Goal: Transaction & Acquisition: Purchase product/service

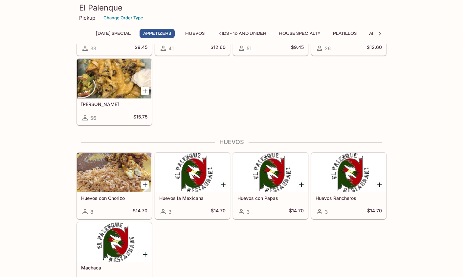
scroll to position [131, 0]
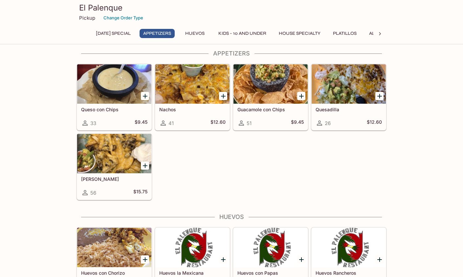
click at [129, 33] on button "[DATE] Special" at bounding box center [113, 33] width 42 height 9
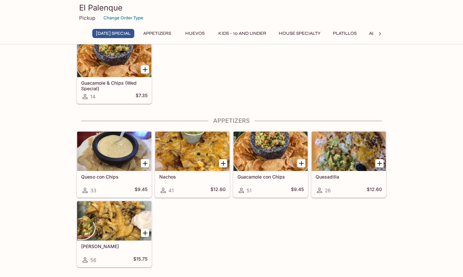
scroll to position [64, 0]
click at [123, 216] on div at bounding box center [114, 220] width 74 height 39
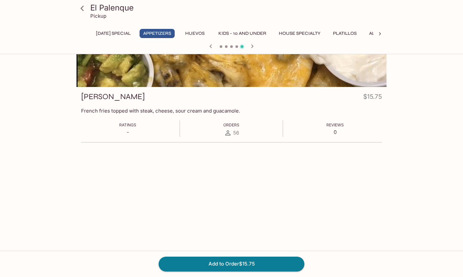
scroll to position [121, 0]
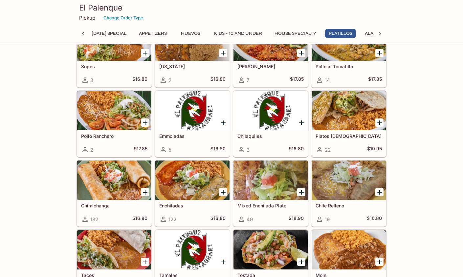
scroll to position [894, 0]
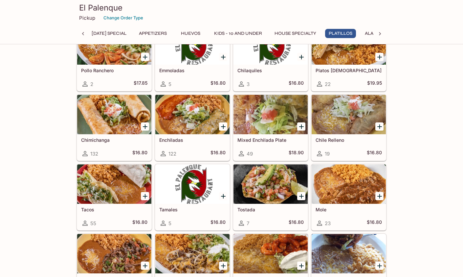
click at [106, 120] on div at bounding box center [114, 114] width 74 height 39
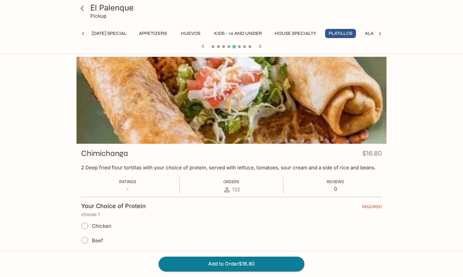
click at [307, 33] on button "House Specialty" at bounding box center [295, 33] width 49 height 9
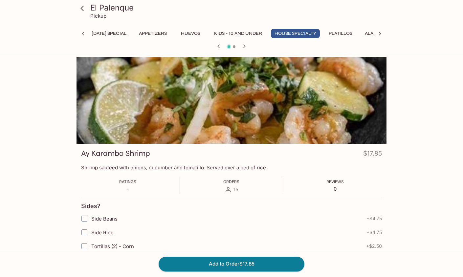
click at [84, 7] on icon at bounding box center [82, 8] width 11 height 11
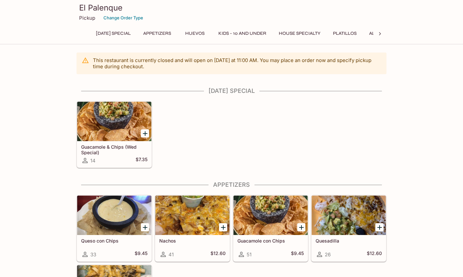
drag, startPoint x: 230, startPoint y: 139, endPoint x: 228, endPoint y: 132, distance: 7.2
click at [228, 132] on div "Guacamole & Chips (Wed Special) 14 $7.35" at bounding box center [230, 133] width 313 height 70
click at [261, 132] on div "Guacamole & Chips (Wed Special) 14 $7.35" at bounding box center [230, 133] width 313 height 70
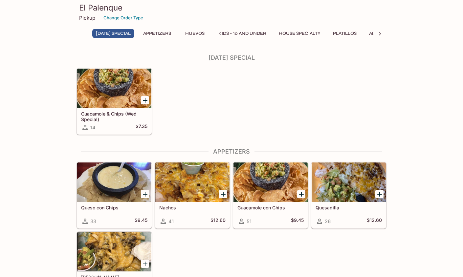
scroll to position [98, 0]
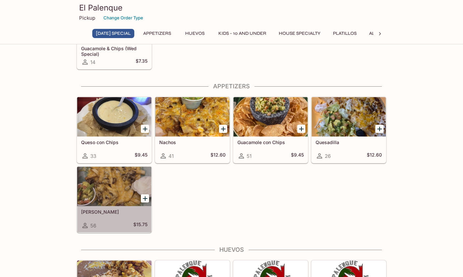
click at [105, 180] on div at bounding box center [114, 186] width 74 height 39
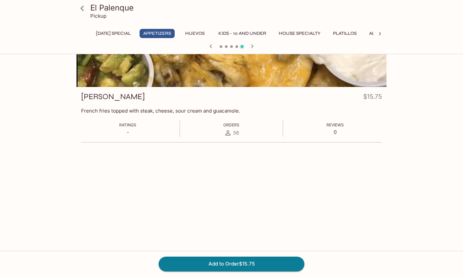
scroll to position [155, 0]
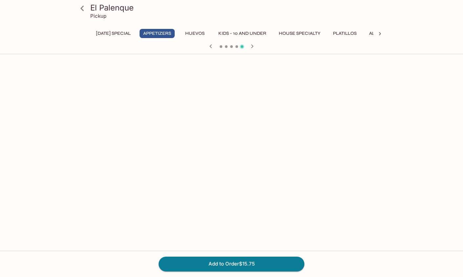
click at [82, 9] on icon at bounding box center [82, 8] width 11 height 11
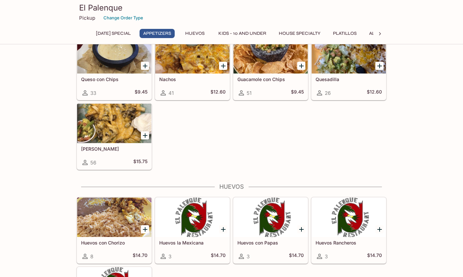
scroll to position [129, 0]
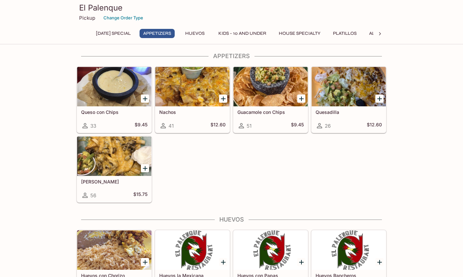
click at [210, 75] on div at bounding box center [192, 86] width 74 height 39
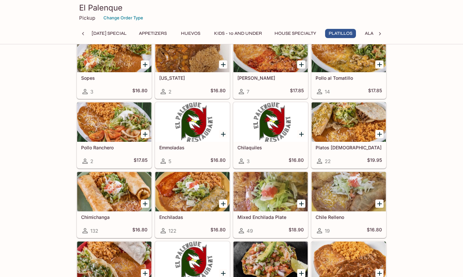
scroll to position [816, 0]
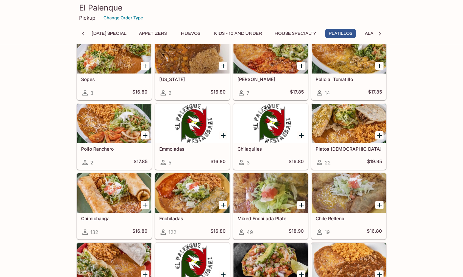
click at [102, 189] on div at bounding box center [114, 192] width 74 height 39
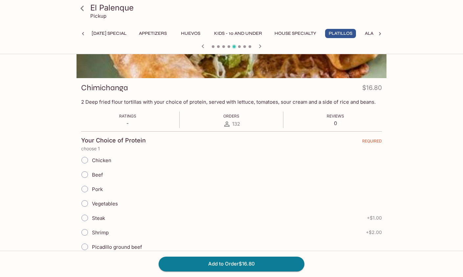
scroll to position [98, 0]
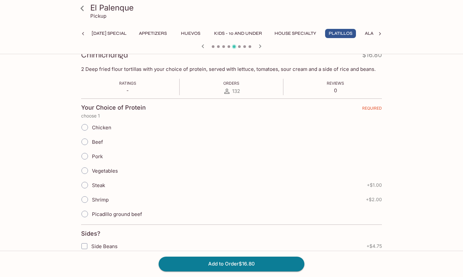
click at [436, 185] on div "El Palenque Pickup [DATE] Special Appetizers Huevos Kids - 10 and Under House S…" at bounding box center [231, 251] width 420 height 587
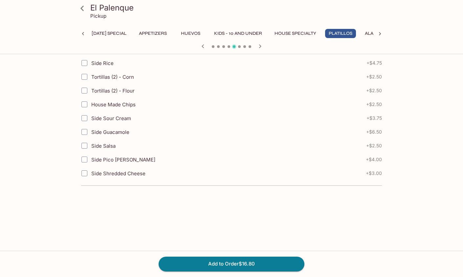
scroll to position [197, 0]
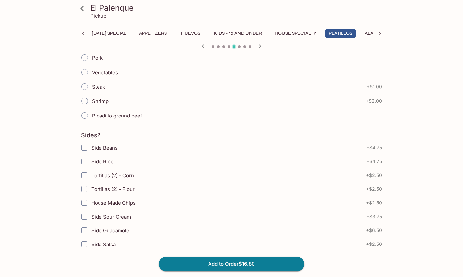
click at [423, 172] on div "El Palenque Pickup [DATE] Special Appetizers Huevos Kids - 10 and Under House S…" at bounding box center [231, 153] width 420 height 587
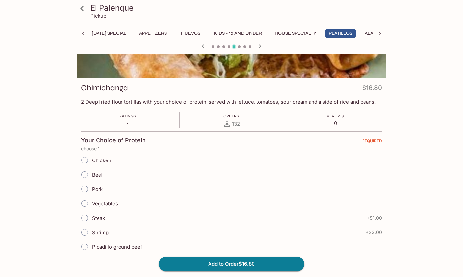
scroll to position [98, 0]
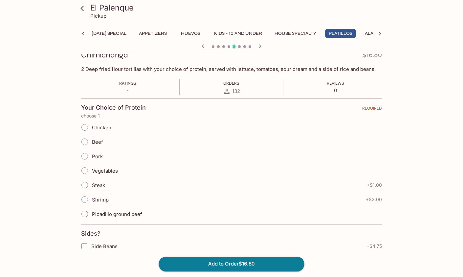
click at [50, 140] on div "El Palenque Pickup [DATE] Special Appetizers Huevos Kids - 10 and Under House S…" at bounding box center [231, 251] width 420 height 587
click at [84, 185] on input "Steak" at bounding box center [85, 185] width 14 height 14
radio input "true"
click at [55, 227] on div "El Palenque Pickup [DATE] Special Appetizers Huevos Kids - 10 and Under House S…" at bounding box center [231, 251] width 420 height 587
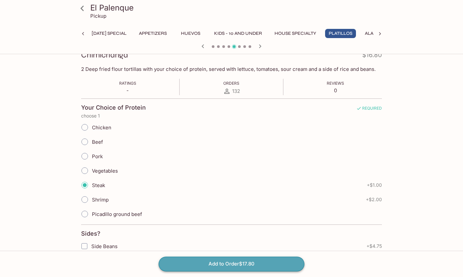
click at [237, 267] on button "Add to Order $17.80" at bounding box center [232, 264] width 146 height 14
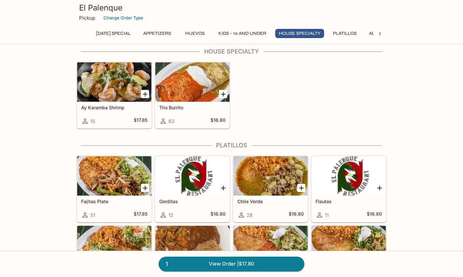
scroll to position [689, 0]
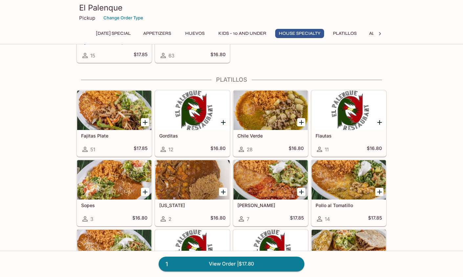
click at [275, 117] on div at bounding box center [270, 110] width 74 height 39
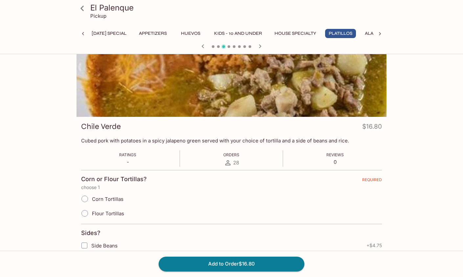
scroll to position [33, 0]
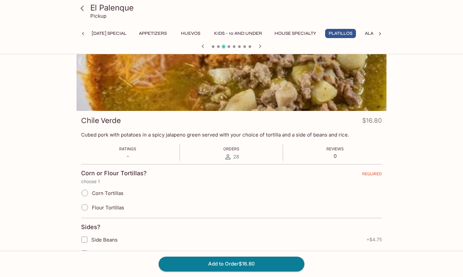
click at [83, 207] on input "Flour Tortillas" at bounding box center [85, 208] width 14 height 14
radio input "true"
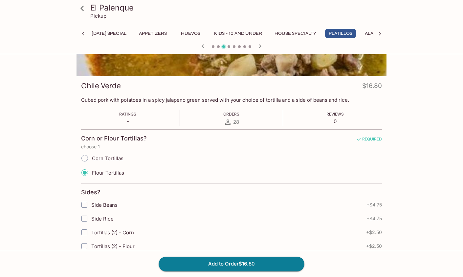
scroll to position [0, 0]
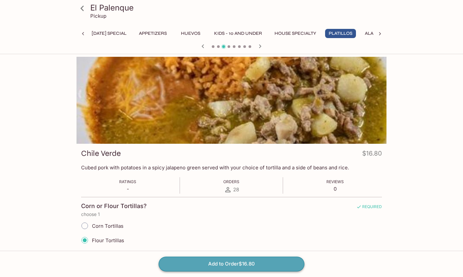
click at [233, 259] on button "Add to Order $16.80" at bounding box center [232, 264] width 146 height 14
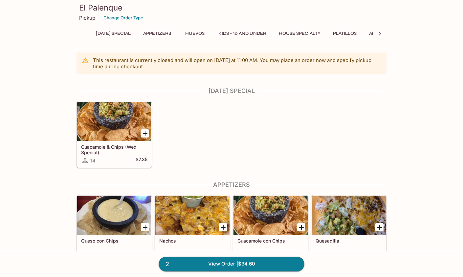
click at [271, 136] on div "Guacamole & Chips (Wed Special) 14 $7.35" at bounding box center [230, 133] width 313 height 70
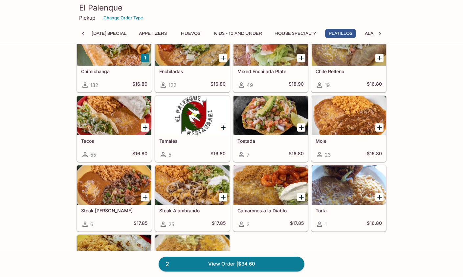
scroll to position [1018, 0]
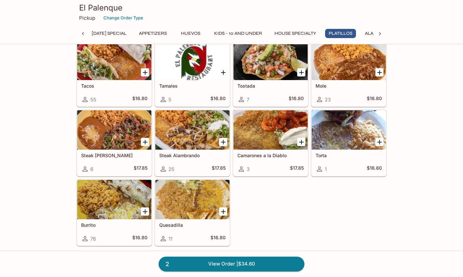
click at [179, 199] on div at bounding box center [192, 199] width 74 height 39
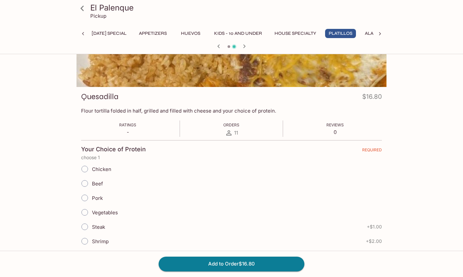
scroll to position [33, 0]
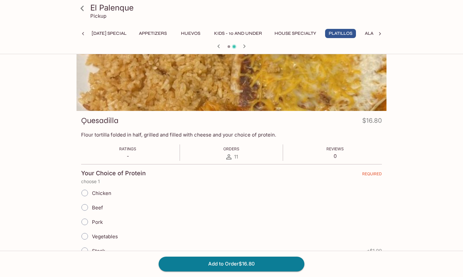
click at [100, 195] on span "Chicken" at bounding box center [101, 193] width 19 height 6
click at [92, 195] on input "Chicken" at bounding box center [85, 193] width 14 height 14
radio input "true"
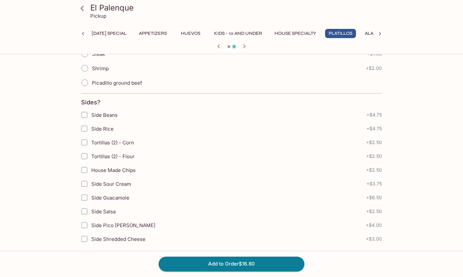
scroll to position [247, 0]
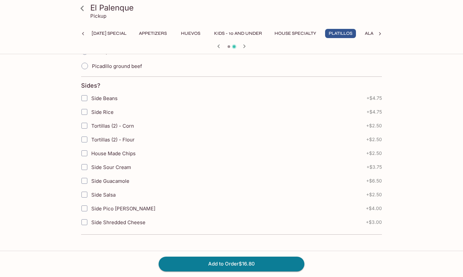
click at [241, 193] on label "Side Salsa" at bounding box center [190, 195] width 226 height 14
click at [91, 193] on input "Side Salsa" at bounding box center [84, 194] width 13 height 13
click at [96, 194] on span "Side Salsa" at bounding box center [103, 195] width 24 height 6
click at [91, 194] on input "Side Salsa" at bounding box center [84, 194] width 13 height 13
checkbox input "false"
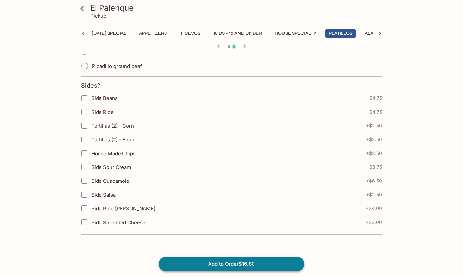
click at [248, 257] on button "Add to Order $16.80" at bounding box center [232, 264] width 146 height 14
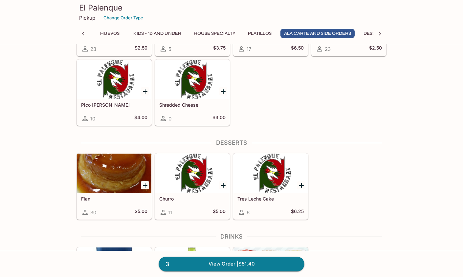
scroll to position [1576, 0]
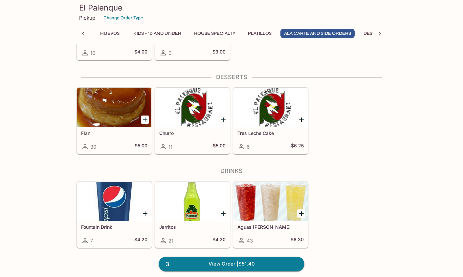
click at [302, 120] on icon "Add Tres Leche Cake" at bounding box center [301, 120] width 5 height 5
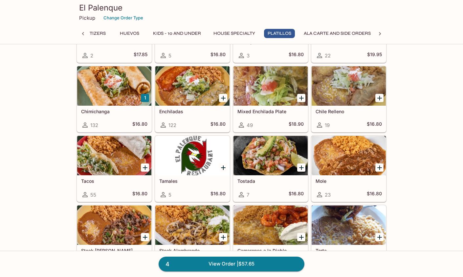
scroll to position [890, 0]
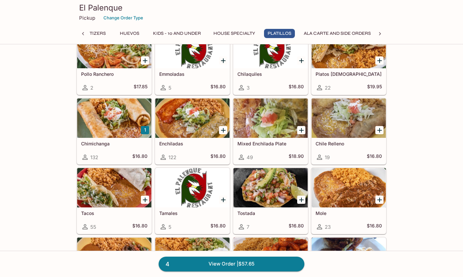
click at [127, 121] on div at bounding box center [114, 117] width 74 height 39
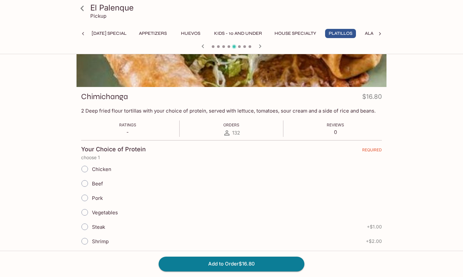
scroll to position [98, 0]
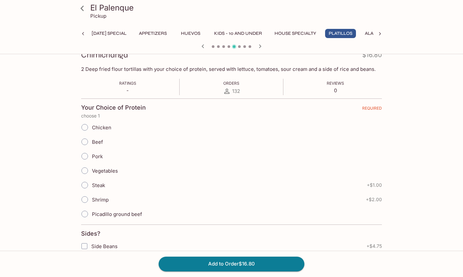
click at [100, 126] on span "Chicken" at bounding box center [101, 127] width 19 height 6
click at [92, 126] on input "Chicken" at bounding box center [85, 127] width 14 height 14
radio input "true"
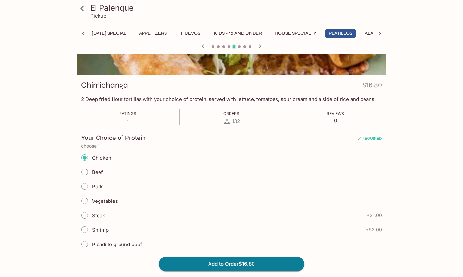
scroll to position [164, 0]
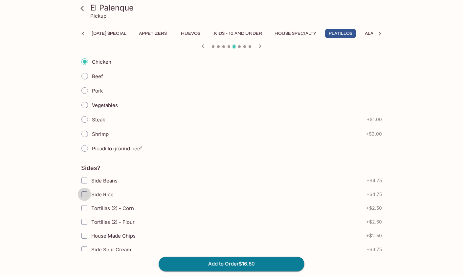
click at [81, 195] on input "Side Rice" at bounding box center [84, 194] width 13 height 13
checkbox input "true"
click at [245, 263] on button "Add to Order $21.55" at bounding box center [232, 264] width 146 height 14
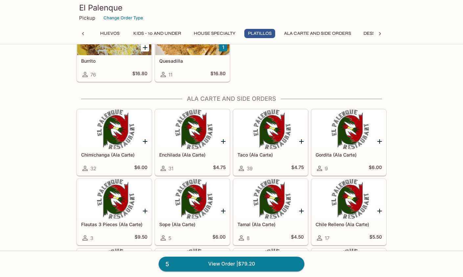
scroll to position [1215, 0]
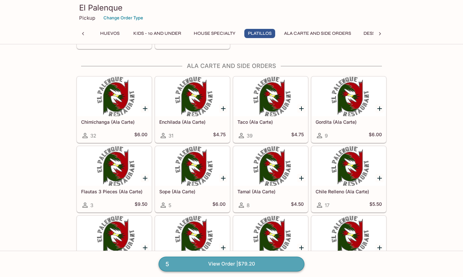
click at [223, 260] on link "5 View Order | $79.20" at bounding box center [232, 264] width 146 height 14
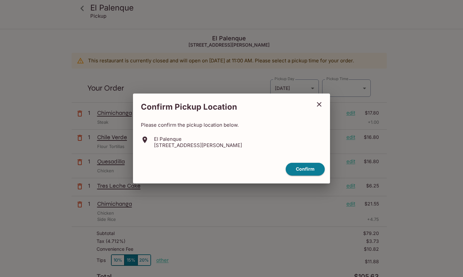
type input "[DATE]T21:15:00.000000Z"
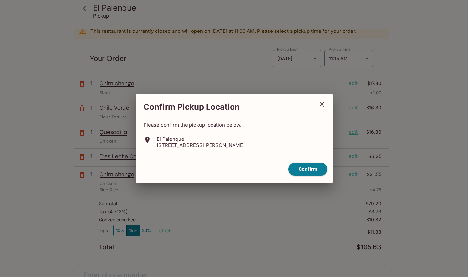
click at [322, 104] on icon "close" at bounding box center [321, 104] width 5 height 5
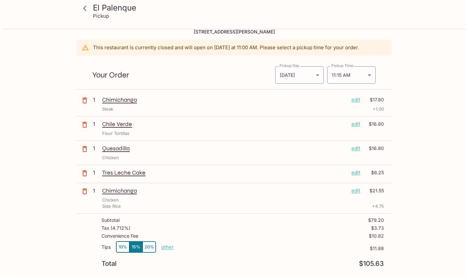
scroll to position [66, 0]
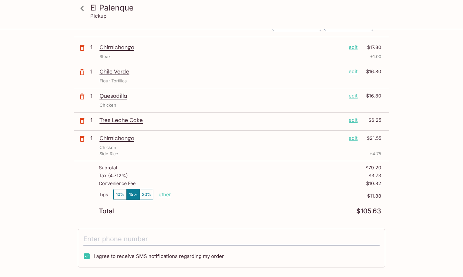
click at [356, 137] on p "edit" at bounding box center [353, 138] width 9 height 7
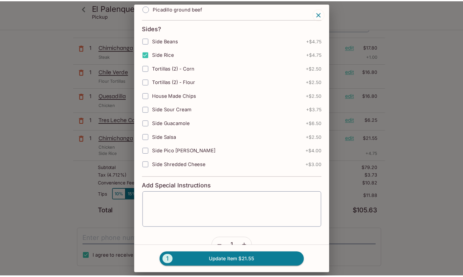
scroll to position [205, 0]
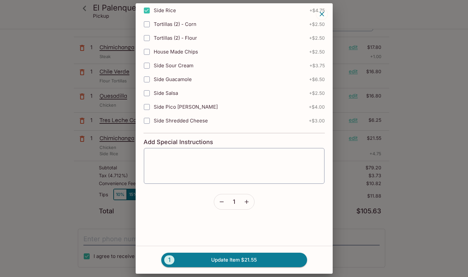
click at [220, 200] on icon "button" at bounding box center [221, 202] width 7 height 7
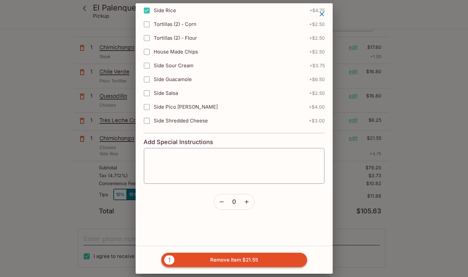
click at [226, 258] on button "1 Remove Item $21.55" at bounding box center [234, 260] width 146 height 14
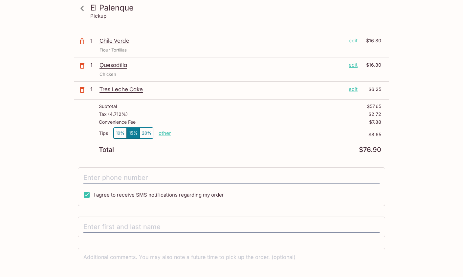
scroll to position [0, 0]
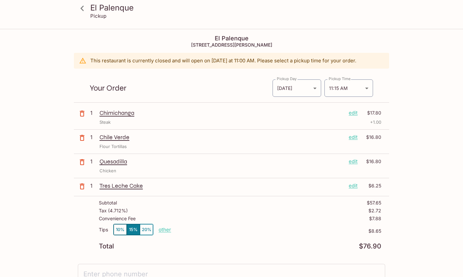
click at [85, 6] on icon at bounding box center [82, 8] width 11 height 11
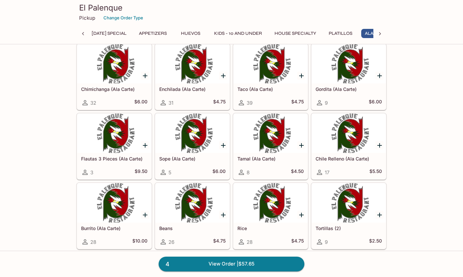
scroll to position [1215, 0]
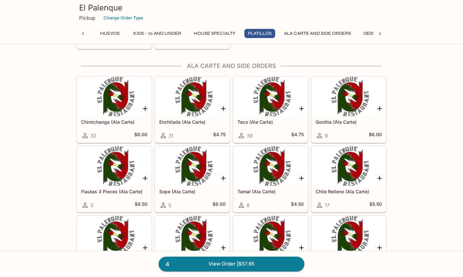
click at [115, 109] on div at bounding box center [114, 96] width 74 height 39
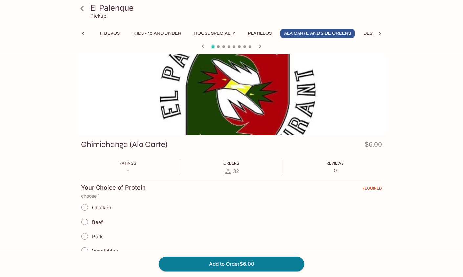
scroll to position [66, 0]
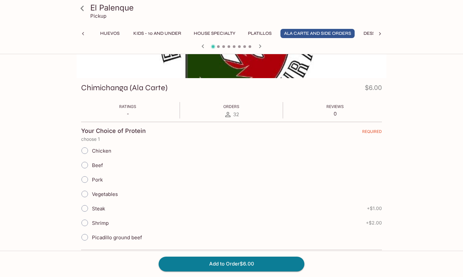
click at [83, 151] on input "Chicken" at bounding box center [85, 151] width 14 height 14
radio input "true"
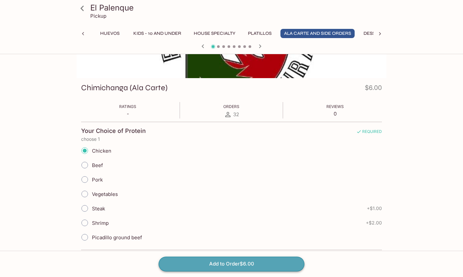
click at [228, 263] on button "Add to Order $6.00" at bounding box center [232, 264] width 146 height 14
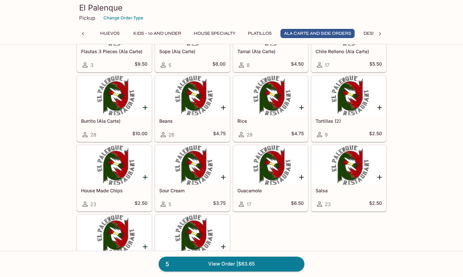
click at [299, 105] on icon "Add Rice" at bounding box center [301, 108] width 8 height 8
click at [256, 104] on div at bounding box center [270, 95] width 74 height 39
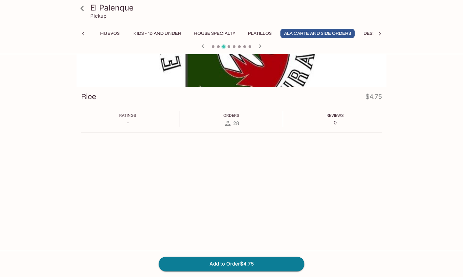
click at [81, 8] on icon at bounding box center [82, 8] width 11 height 11
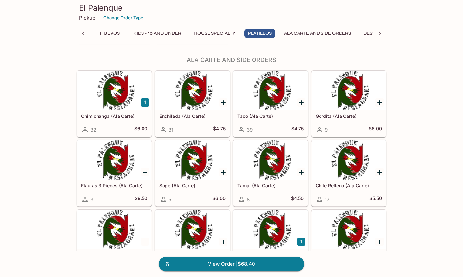
scroll to position [1215, 0]
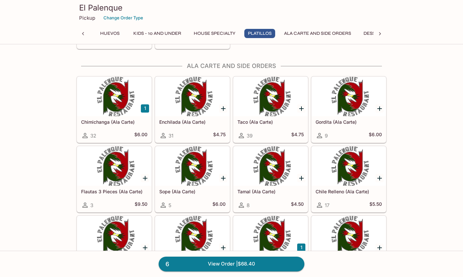
click at [278, 113] on div at bounding box center [270, 96] width 74 height 39
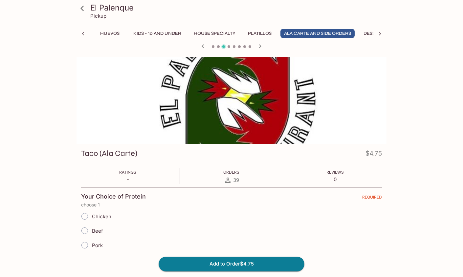
click at [87, 5] on icon at bounding box center [82, 8] width 11 height 11
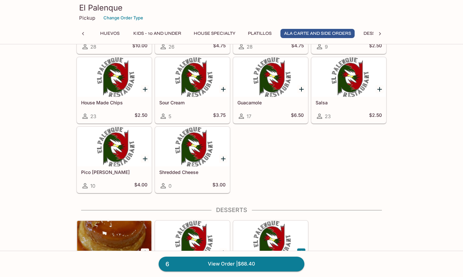
scroll to position [1487, 0]
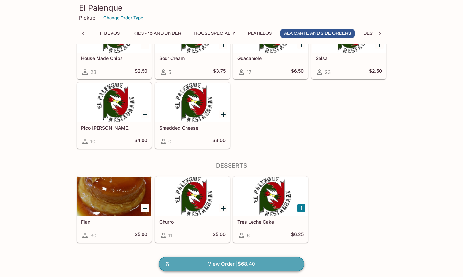
click at [231, 263] on link "6 View Order | $68.40" at bounding box center [232, 264] width 146 height 14
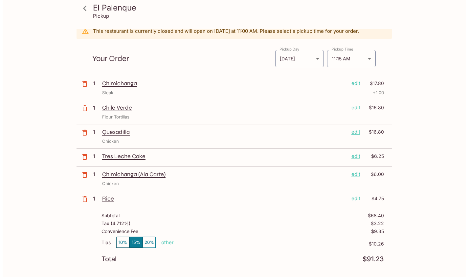
scroll to position [33, 0]
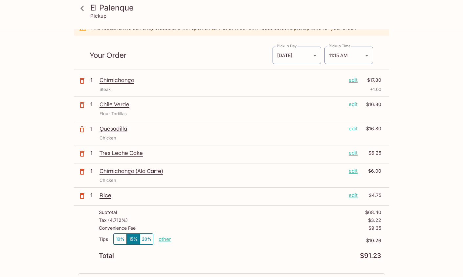
click at [357, 80] on p "edit" at bounding box center [353, 80] width 9 height 7
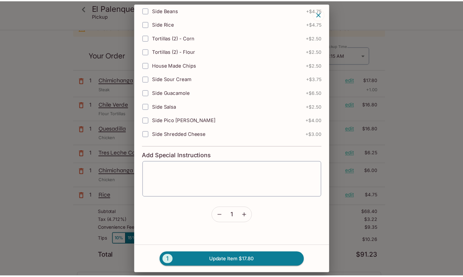
scroll to position [205, 0]
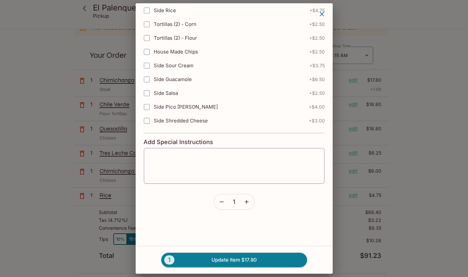
click at [218, 205] on icon "button" at bounding box center [221, 202] width 7 height 7
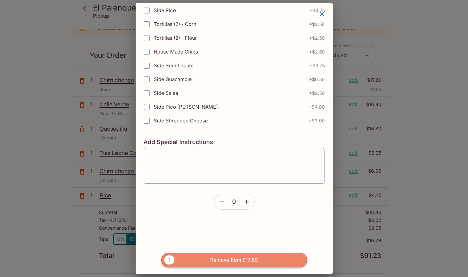
click at [233, 260] on button "1 Remove Item $17.80" at bounding box center [234, 260] width 146 height 14
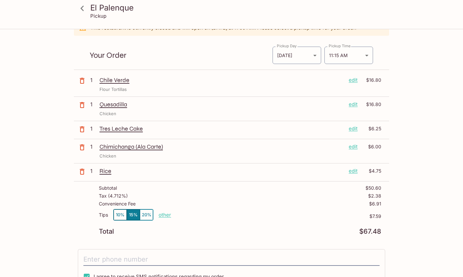
click at [309, 235] on div "Subtotal $50.60 Tax ( 4.712% ) $2.38 Convenience Fee $6.91 Tips 10% 15% 20% oth…" at bounding box center [231, 210] width 315 height 57
drag, startPoint x: 347, startPoint y: 209, endPoint x: 354, endPoint y: 208, distance: 7.3
click at [354, 208] on div "Subtotal $50.60 Tax ( 4.712% ) $2.38 Convenience Fee $6.91 Tips 10% 15% 20% oth…" at bounding box center [231, 210] width 315 height 57
click at [385, 203] on div "Subtotal $50.60 Tax ( 4.712% ) $2.38 Convenience Fee $6.91 Tips 10% 15% 20% oth…" at bounding box center [231, 210] width 315 height 57
click at [420, 213] on div "[GEOGRAPHIC_DATA] Pickup [GEOGRAPHIC_DATA] [STREET_ADDRESS] This restaurant is …" at bounding box center [231, 194] width 420 height 394
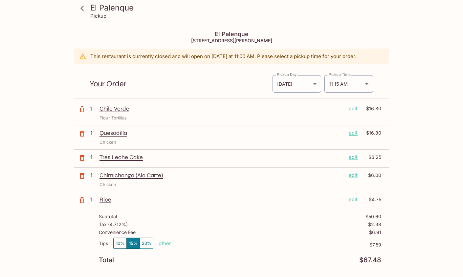
scroll to position [0, 0]
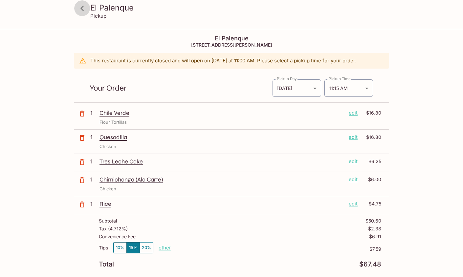
click at [84, 6] on icon at bounding box center [82, 8] width 11 height 11
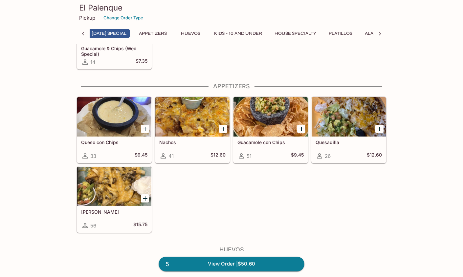
scroll to position [0, 3]
click at [94, 175] on div at bounding box center [114, 186] width 74 height 39
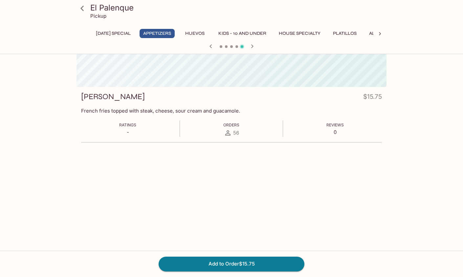
scroll to position [57, 0]
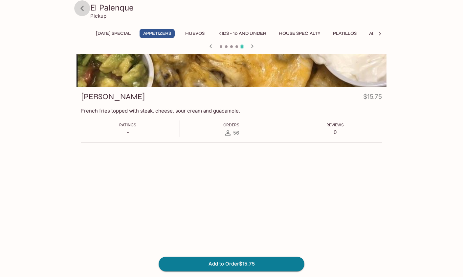
click at [85, 7] on icon at bounding box center [82, 8] width 11 height 11
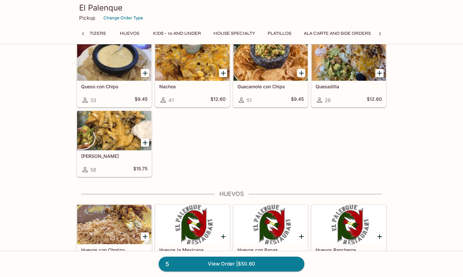
scroll to position [89, 0]
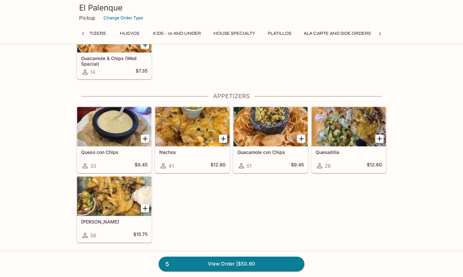
click at [184, 114] on div at bounding box center [192, 126] width 74 height 39
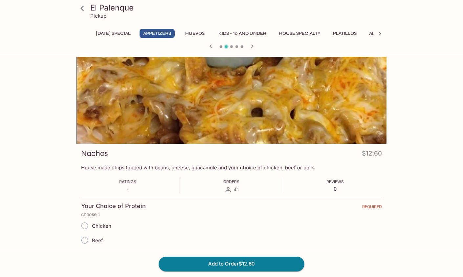
click at [79, 8] on icon at bounding box center [82, 8] width 11 height 11
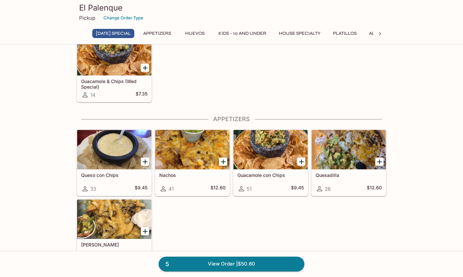
scroll to position [98, 0]
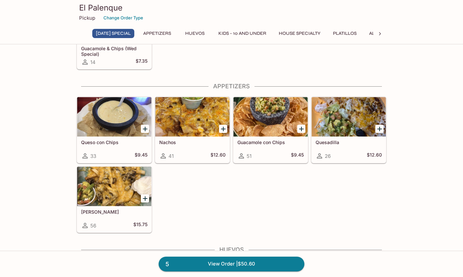
click at [363, 118] on div at bounding box center [349, 116] width 74 height 39
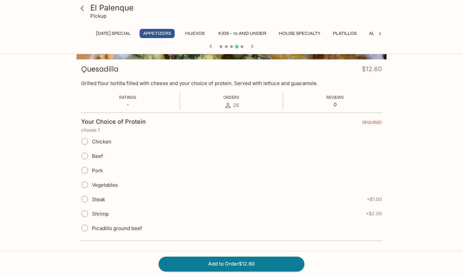
scroll to position [57, 0]
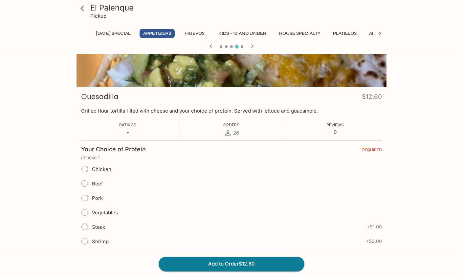
click at [80, 7] on icon at bounding box center [82, 8] width 11 height 11
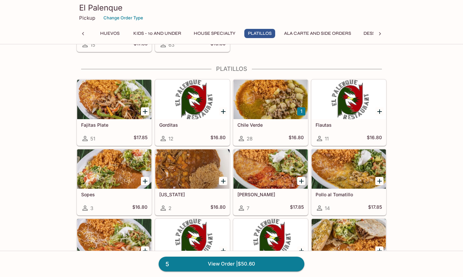
scroll to position [753, 0]
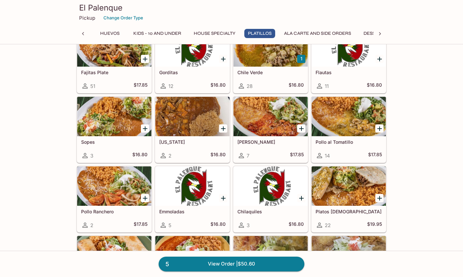
click at [61, 133] on div "This restaurant is currently closed and will open [DATE] at 11:00 AM . You may …" at bounding box center [231, 202] width 463 height 1805
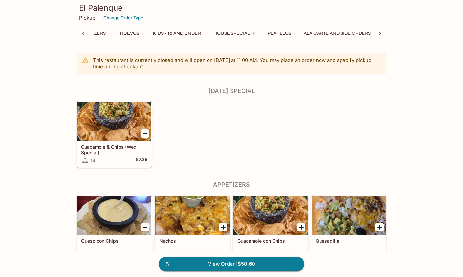
scroll to position [0, 3]
click at [385, 33] on div at bounding box center [379, 34] width 13 height 10
click at [381, 33] on icon at bounding box center [380, 34] width 7 height 7
click at [381, 33] on div "[DATE] Special Appetizers Huevos Kids - 10 and Under House Specialty Platillos …" at bounding box center [232, 35] width 310 height 13
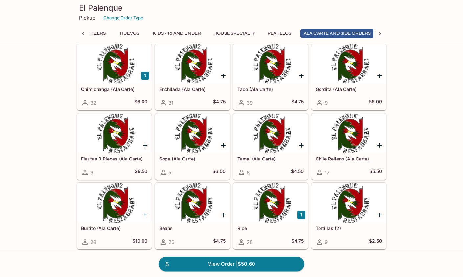
scroll to position [0, 85]
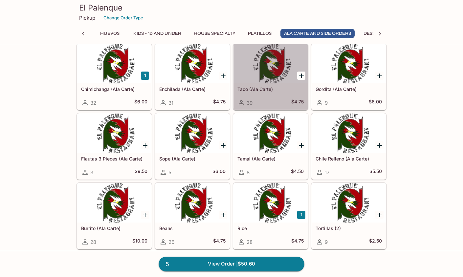
click at [265, 72] on div at bounding box center [270, 63] width 74 height 39
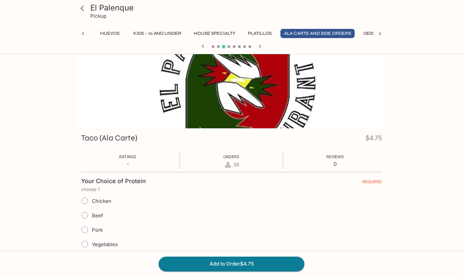
scroll to position [33, 0]
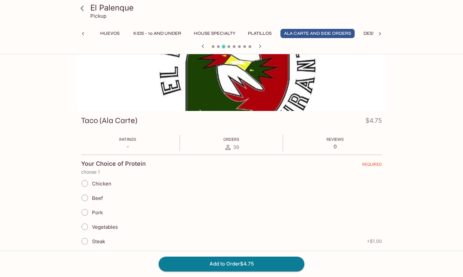
click at [82, 9] on icon at bounding box center [81, 8] width 3 height 5
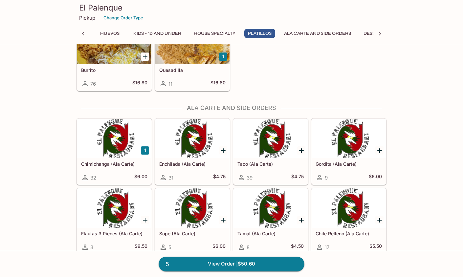
scroll to position [1087, 0]
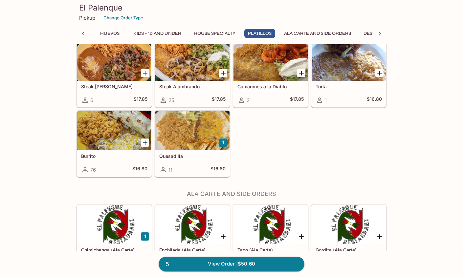
click at [191, 127] on div at bounding box center [192, 130] width 74 height 39
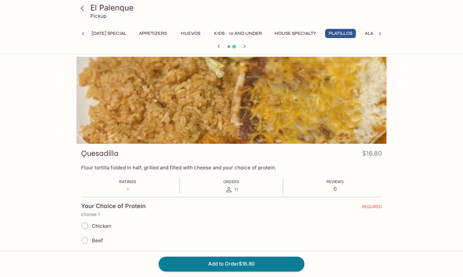
click at [81, 6] on icon at bounding box center [82, 8] width 11 height 11
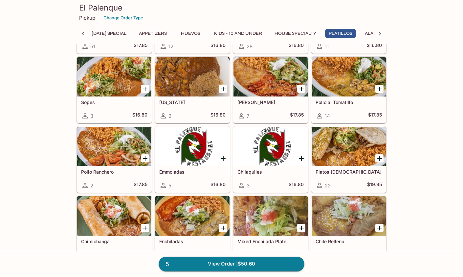
scroll to position [854, 0]
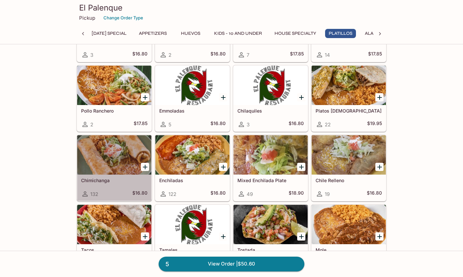
click at [120, 163] on div at bounding box center [114, 154] width 74 height 39
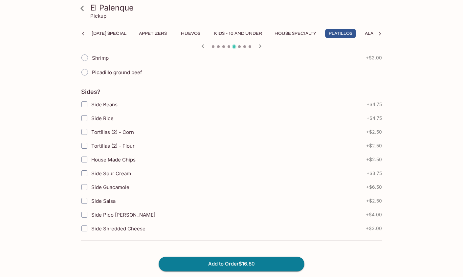
scroll to position [98, 0]
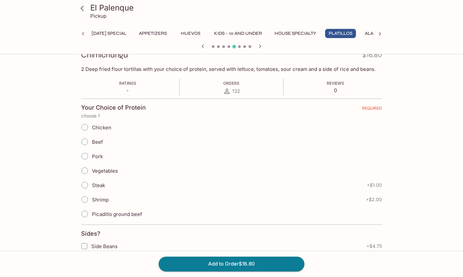
click at [98, 127] on span "Chicken" at bounding box center [101, 127] width 19 height 6
click at [92, 127] on input "Chicken" at bounding box center [85, 127] width 14 height 14
radio input "true"
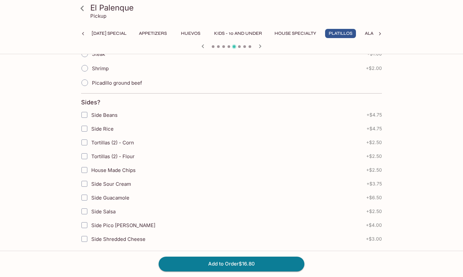
scroll to position [263, 0]
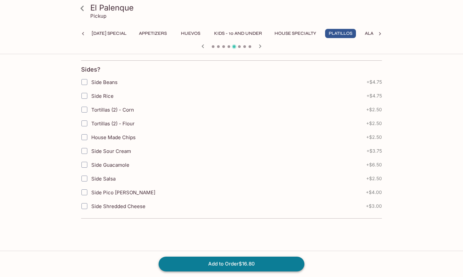
click at [222, 265] on button "Add to Order $16.80" at bounding box center [232, 264] width 146 height 14
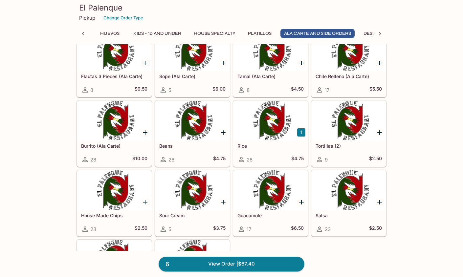
scroll to position [1346, 0]
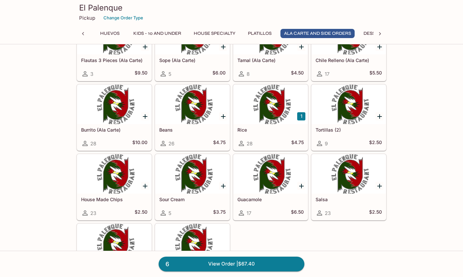
click at [117, 176] on div at bounding box center [114, 173] width 74 height 39
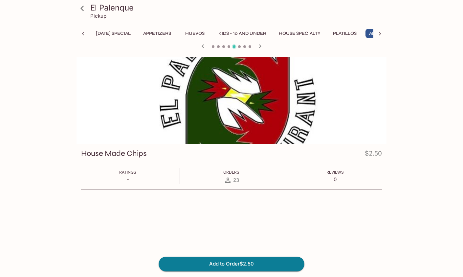
scroll to position [57, 0]
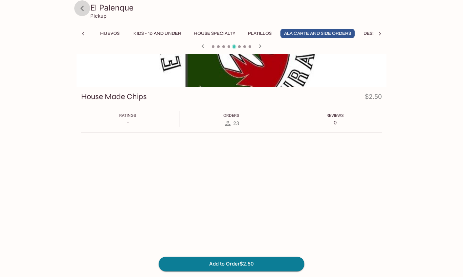
click at [83, 7] on icon at bounding box center [82, 8] width 11 height 11
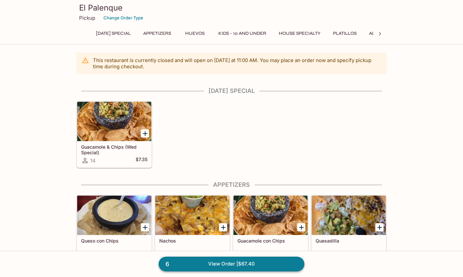
click at [230, 266] on link "6 View Order | $67.40" at bounding box center [232, 264] width 146 height 14
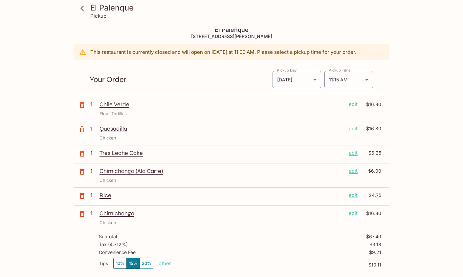
scroll to position [33, 0]
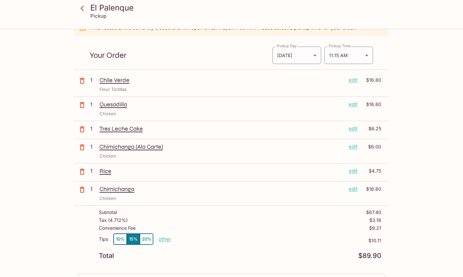
click at [241, 49] on div "Your Order Pickup Day [DATE] [DATE] Pickup Day Pickup Time 11:15 AM [DATE]T21:1…" at bounding box center [231, 53] width 315 height 34
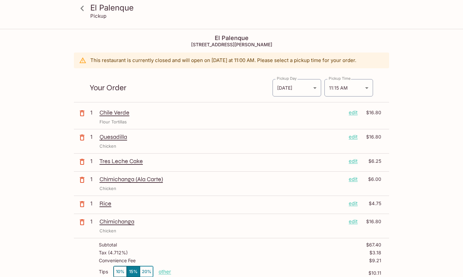
scroll to position [0, 0]
click at [79, 5] on icon at bounding box center [82, 8] width 11 height 11
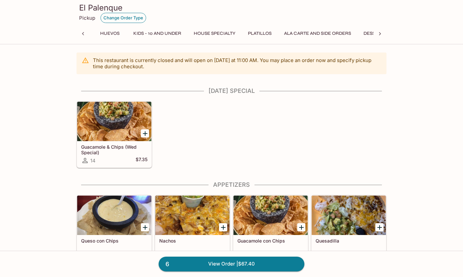
scroll to position [0, 65]
click at [116, 15] on button "Change Order Type" at bounding box center [123, 18] width 46 height 10
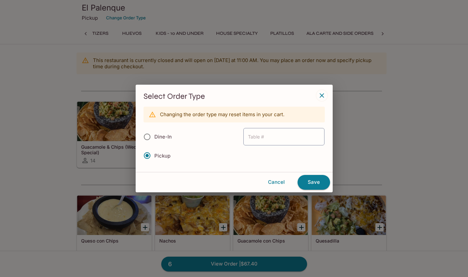
click at [155, 135] on span "Dine-In" at bounding box center [162, 137] width 17 height 6
click at [154, 135] on input "Dine-In" at bounding box center [147, 137] width 14 height 14
radio input "true"
click at [321, 184] on button "Save" at bounding box center [313, 182] width 33 height 14
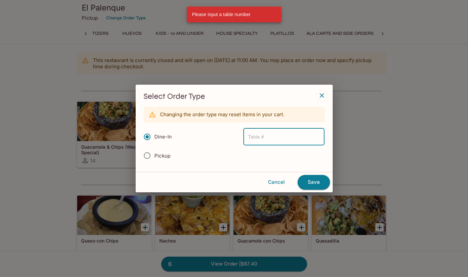
type input "1"
click at [315, 180] on button "Save" at bounding box center [313, 182] width 33 height 14
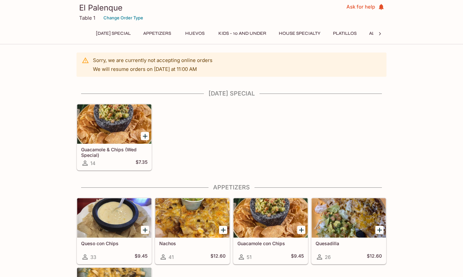
drag, startPoint x: 463, startPoint y: 12, endPoint x: 464, endPoint y: 116, distance: 104.1
click at [463, 116] on html "El Palenque Table 1 Change Order Type Ask for help [DATE] Special Appetizers Hu…" at bounding box center [231, 138] width 463 height 277
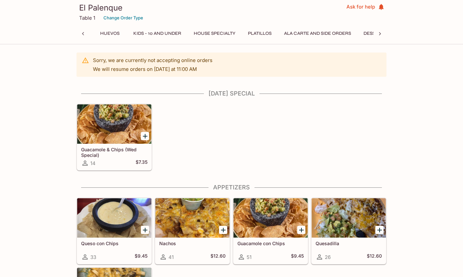
scroll to position [0, 3]
click at [111, 15] on button "Change Order Type" at bounding box center [123, 18] width 46 height 10
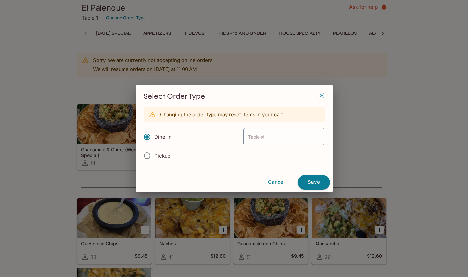
click at [155, 153] on span "Pickup" at bounding box center [162, 156] width 16 height 6
click at [154, 152] on input "Pickup" at bounding box center [147, 156] width 14 height 14
radio input "true"
click at [316, 182] on button "Save" at bounding box center [313, 182] width 33 height 14
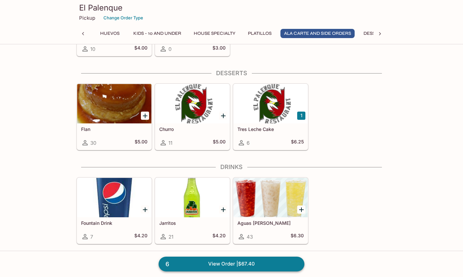
scroll to position [0, 85]
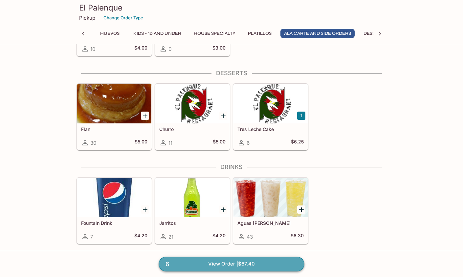
click at [254, 266] on link "6 View Order | $67.40" at bounding box center [232, 264] width 146 height 14
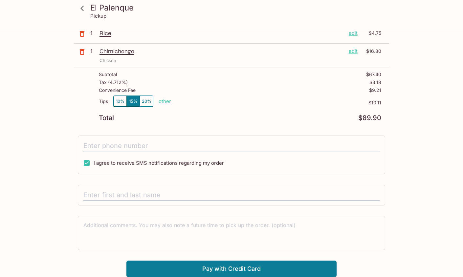
scroll to position [33, 0]
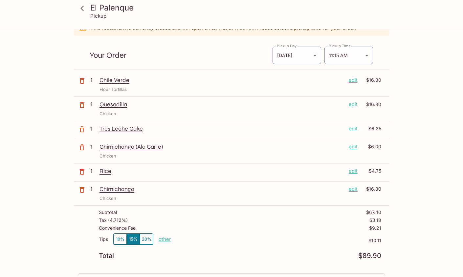
click at [46, 263] on div "[GEOGRAPHIC_DATA] Pickup [GEOGRAPHIC_DATA] [STREET_ADDRESS] This restaurant is …" at bounding box center [231, 206] width 420 height 418
